Goal: Transaction & Acquisition: Purchase product/service

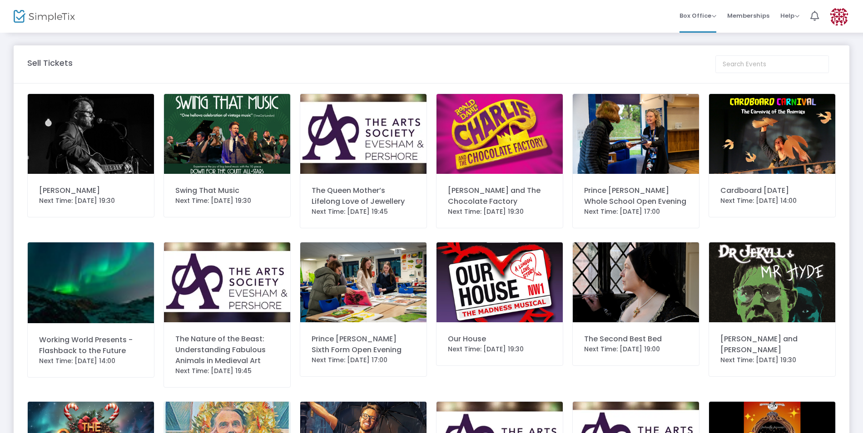
click at [488, 196] on div "[PERSON_NAME] and The Chocolate Factory" at bounding box center [500, 196] width 104 height 22
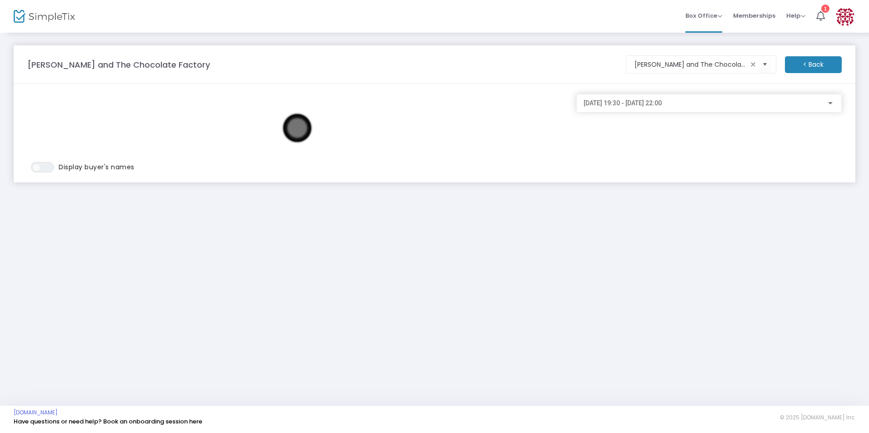
click at [661, 100] on span "[DATE] 19:30 - [DATE] 22:00" at bounding box center [622, 102] width 78 height 7
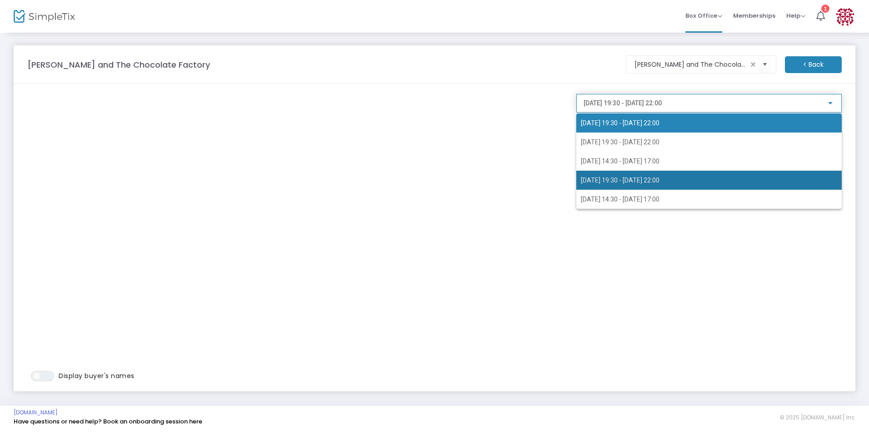
click at [606, 177] on span "[DATE] 19:30 - [DATE] 22:00" at bounding box center [620, 180] width 79 height 7
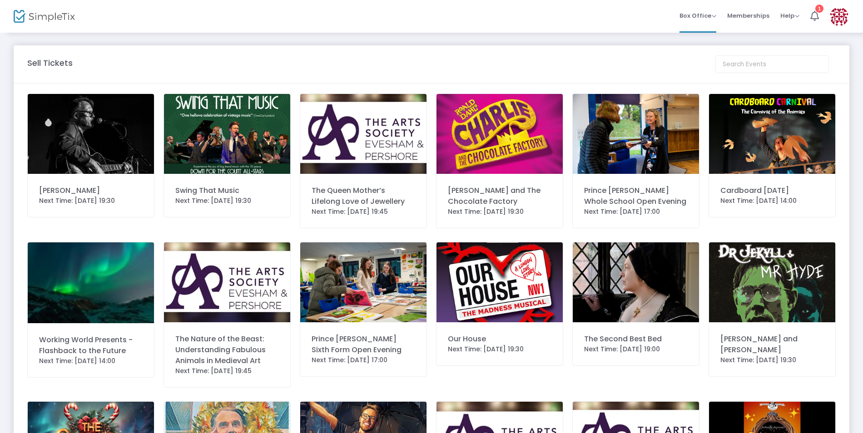
click at [481, 157] on img at bounding box center [500, 134] width 126 height 80
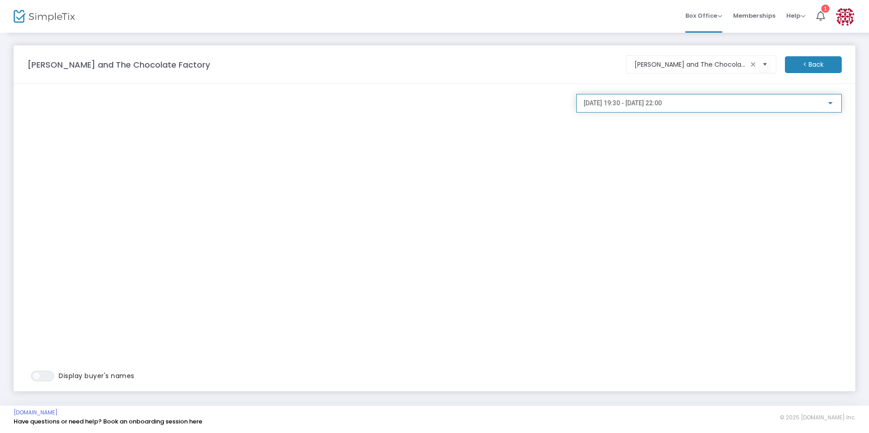
click at [708, 102] on div "[DATE] 19:30 - [DATE] 22:00" at bounding box center [704, 103] width 243 height 7
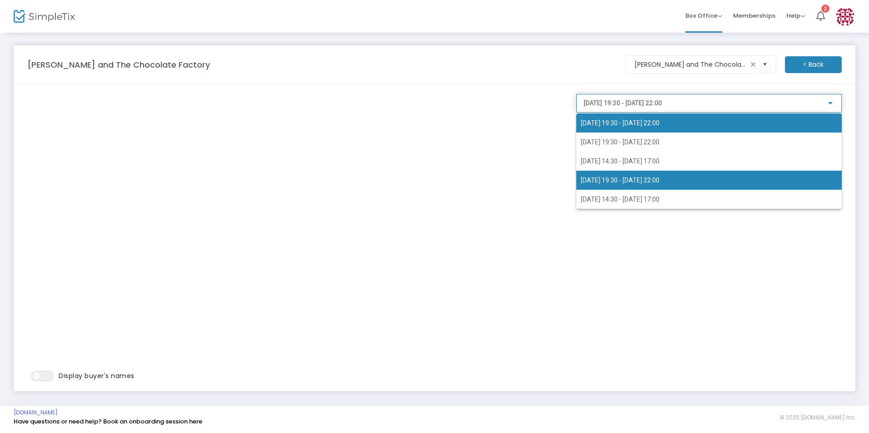
click at [659, 181] on span "18/10/2025 @ 19:30 - 18/10/2025 @ 22:00" at bounding box center [620, 180] width 79 height 7
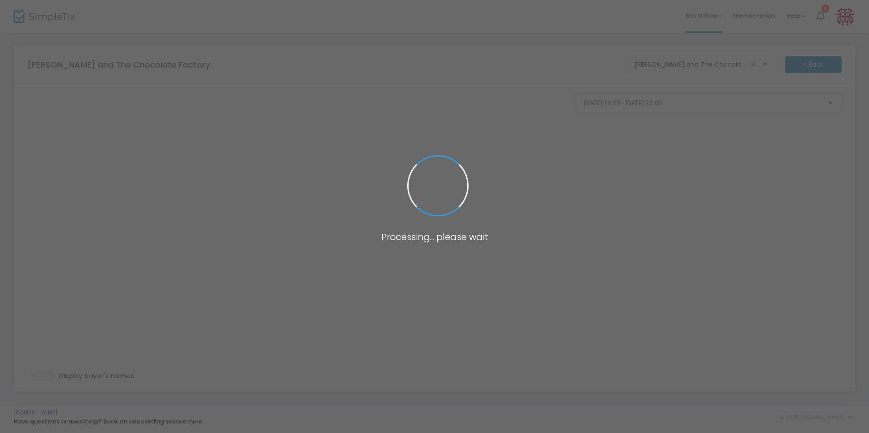
click at [448, 130] on span at bounding box center [434, 216] width 869 height 433
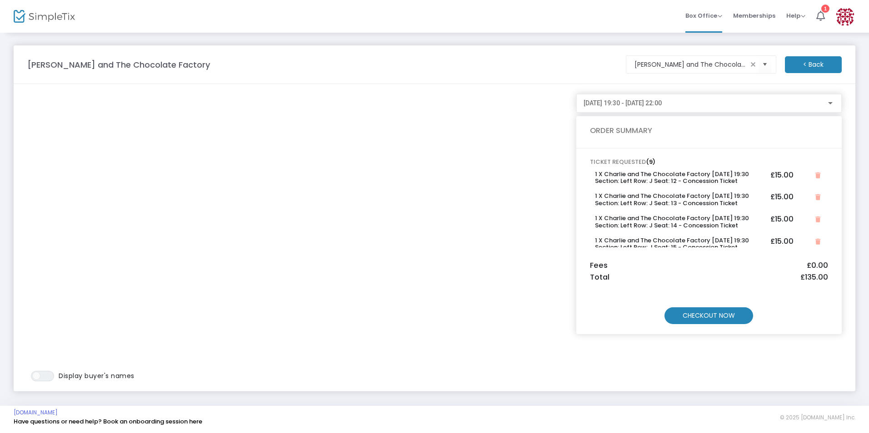
click at [707, 317] on m-button "CHECKOUT NOW" at bounding box center [708, 316] width 89 height 17
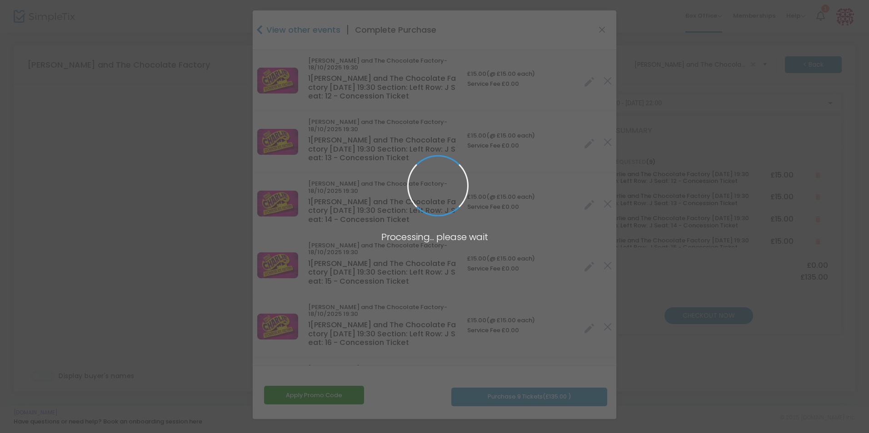
type input "United Kingdom"
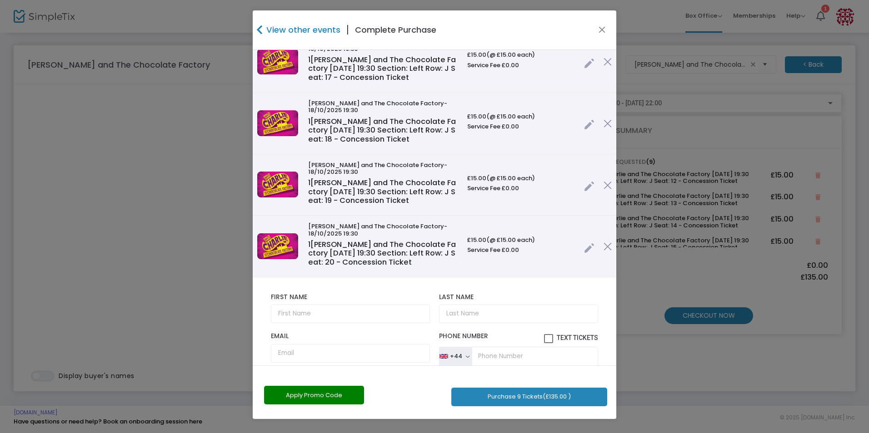
scroll to position [454, 0]
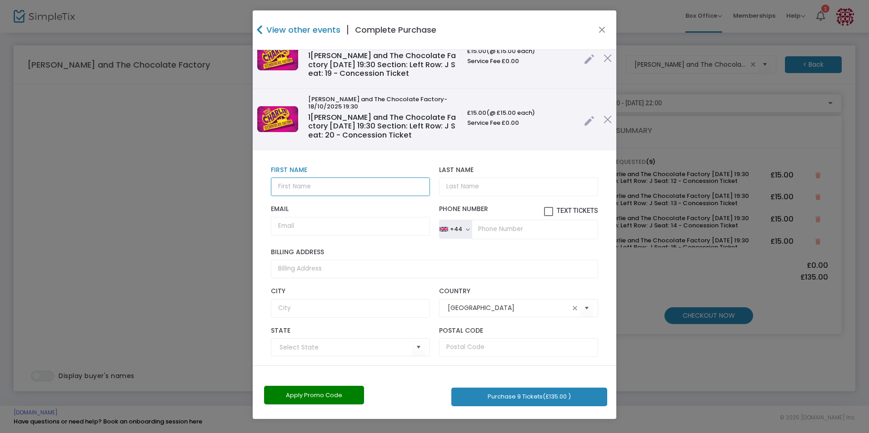
click at [300, 191] on input "text" at bounding box center [350, 187] width 159 height 19
click at [486, 190] on input "Last Name" at bounding box center [518, 187] width 159 height 19
click at [474, 189] on input "Last Name" at bounding box center [518, 187] width 159 height 19
click at [320, 184] on input "margaret" at bounding box center [350, 187] width 159 height 19
type input "m"
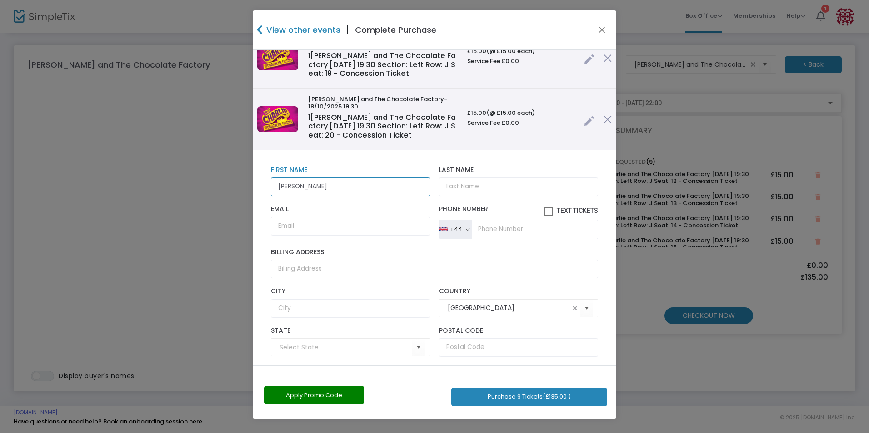
type input "ann"
click at [456, 187] on input "Last Name" at bounding box center [518, 187] width 159 height 19
type input "saunders"
click at [290, 229] on input "Email" at bounding box center [350, 226] width 159 height 19
type input "hello@theschoolshopuk.co.uk"
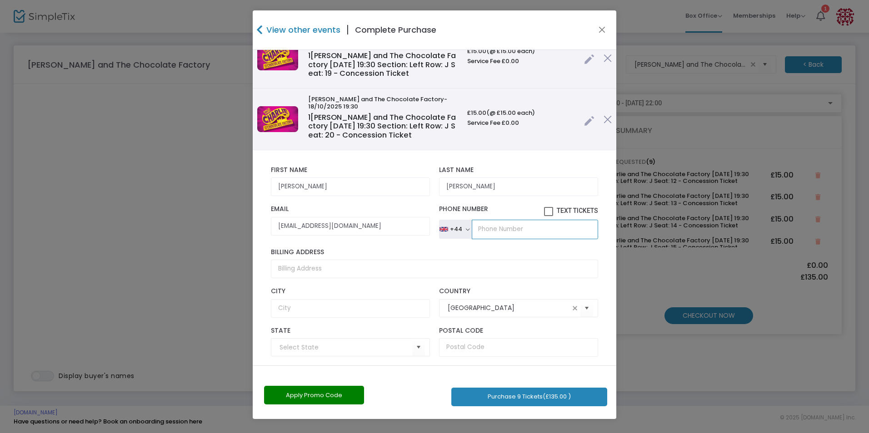
click at [477, 229] on input "tel" at bounding box center [535, 229] width 126 height 19
click at [481, 228] on input "tel" at bounding box center [535, 229] width 126 height 19
type input "0138 648 516"
click at [288, 267] on input "Billing Address" at bounding box center [434, 269] width 327 height 19
click at [309, 269] on input "Billing Address" at bounding box center [434, 269] width 327 height 19
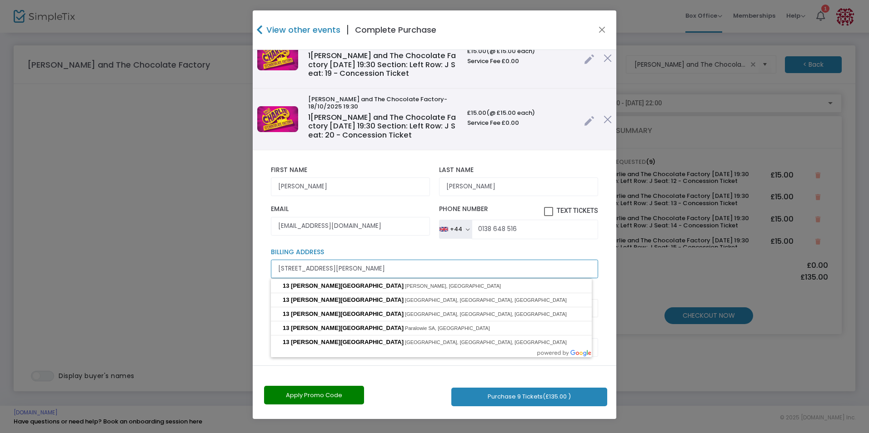
type input "13 Henry Street"
type input "evesham"
type input "Worcestershire"
type input "WR11 4AT"
click at [385, 258] on div "13 Henry Street Billing Address" at bounding box center [434, 264] width 336 height 30
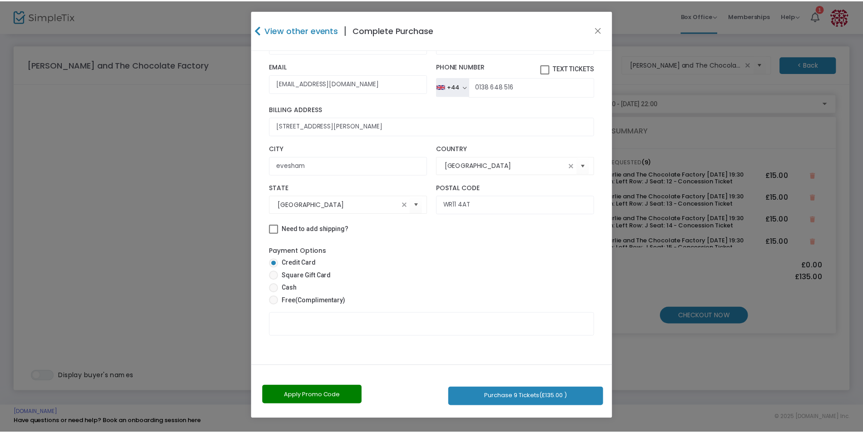
scroll to position [599, 0]
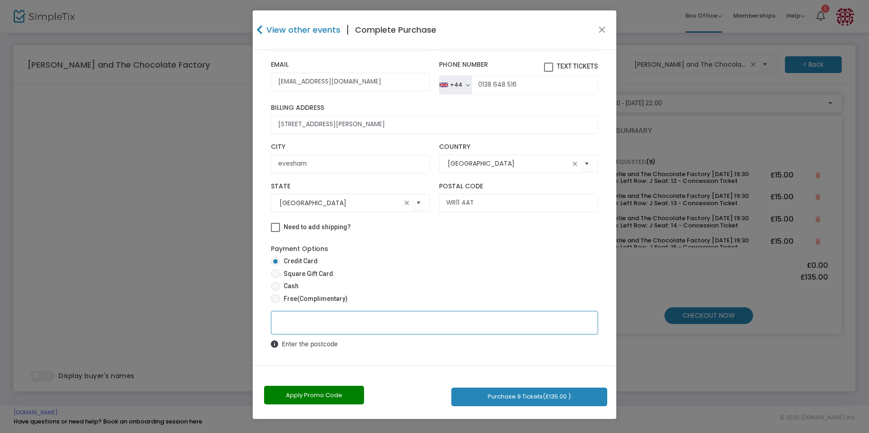
click at [526, 398] on button "Purchase 9 Tickets (£135.00 )" at bounding box center [529, 397] width 156 height 19
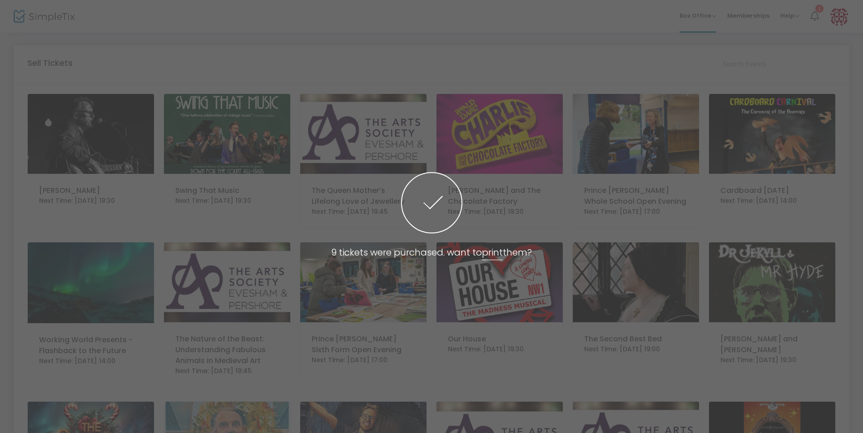
click at [500, 253] on link "print" at bounding box center [492, 253] width 21 height 14
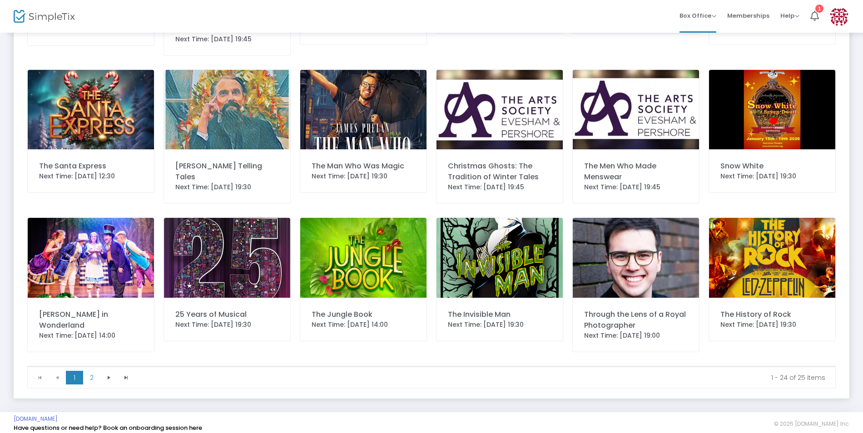
scroll to position [326, 0]
